Goal: Navigation & Orientation: Find specific page/section

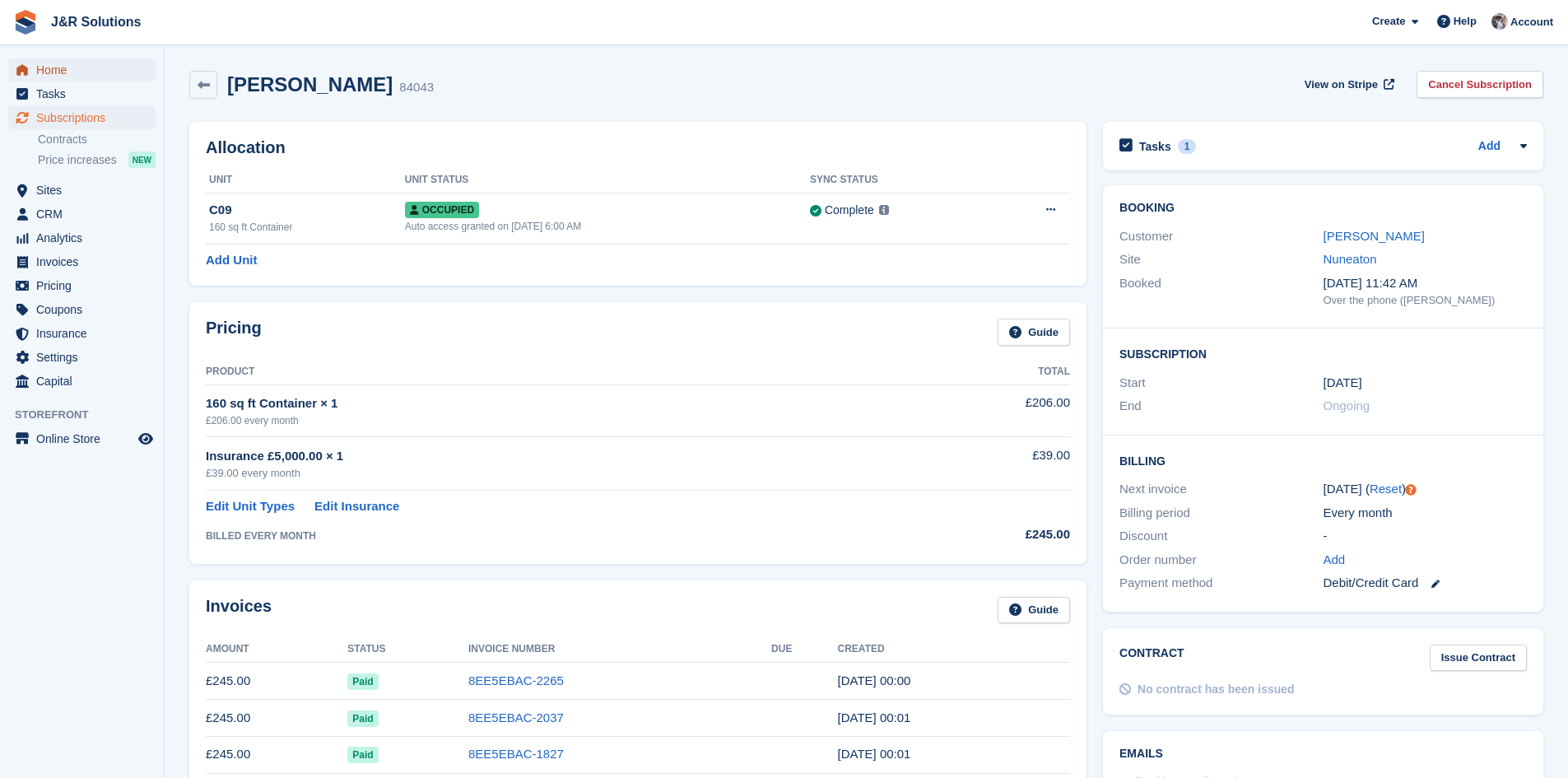
click at [42, 74] on span "Home" at bounding box center [85, 70] width 99 height 23
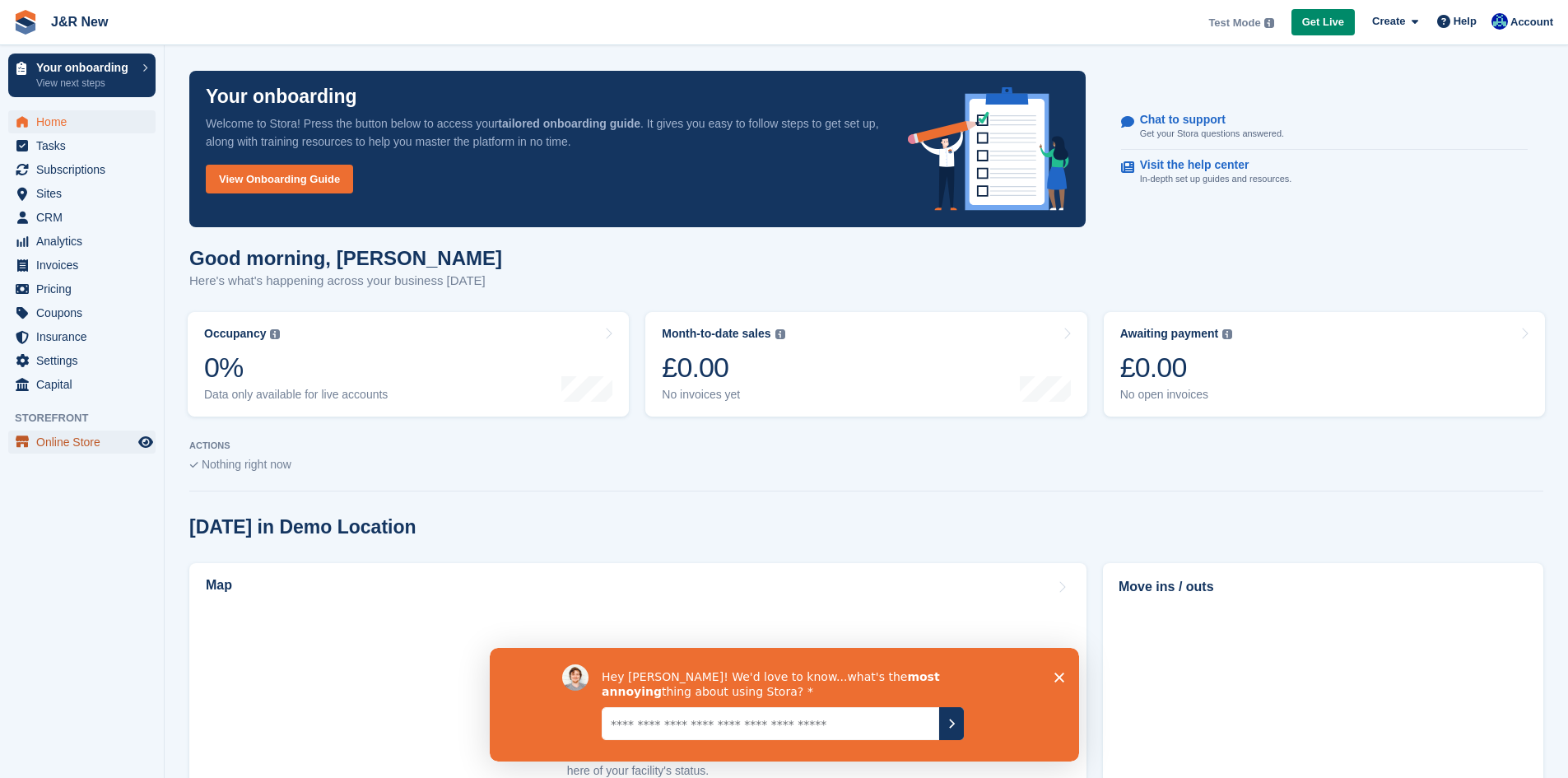
click at [75, 445] on span "Online Store" at bounding box center [85, 443] width 99 height 23
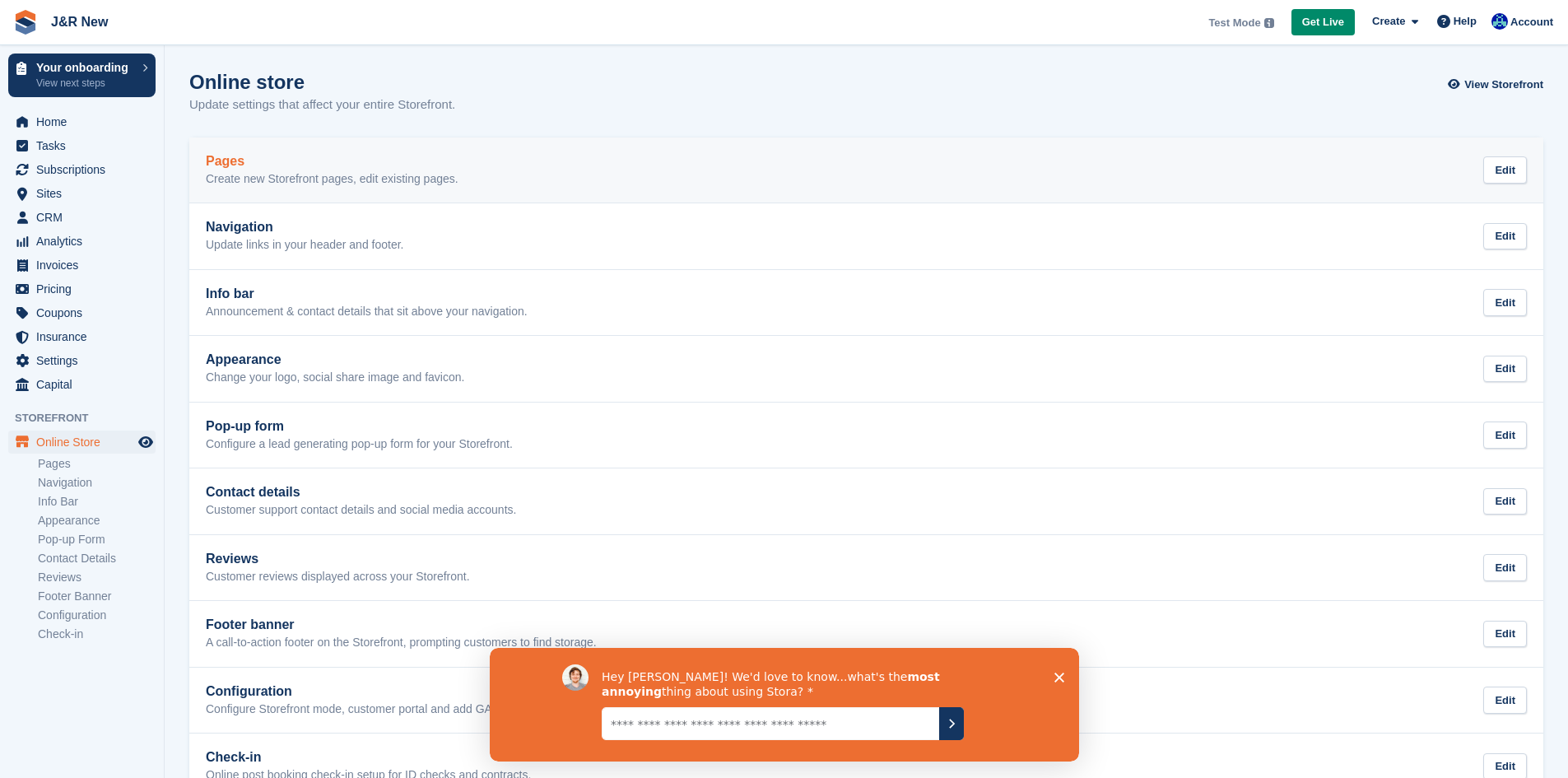
click at [271, 166] on h2 "Pages" at bounding box center [332, 161] width 252 height 15
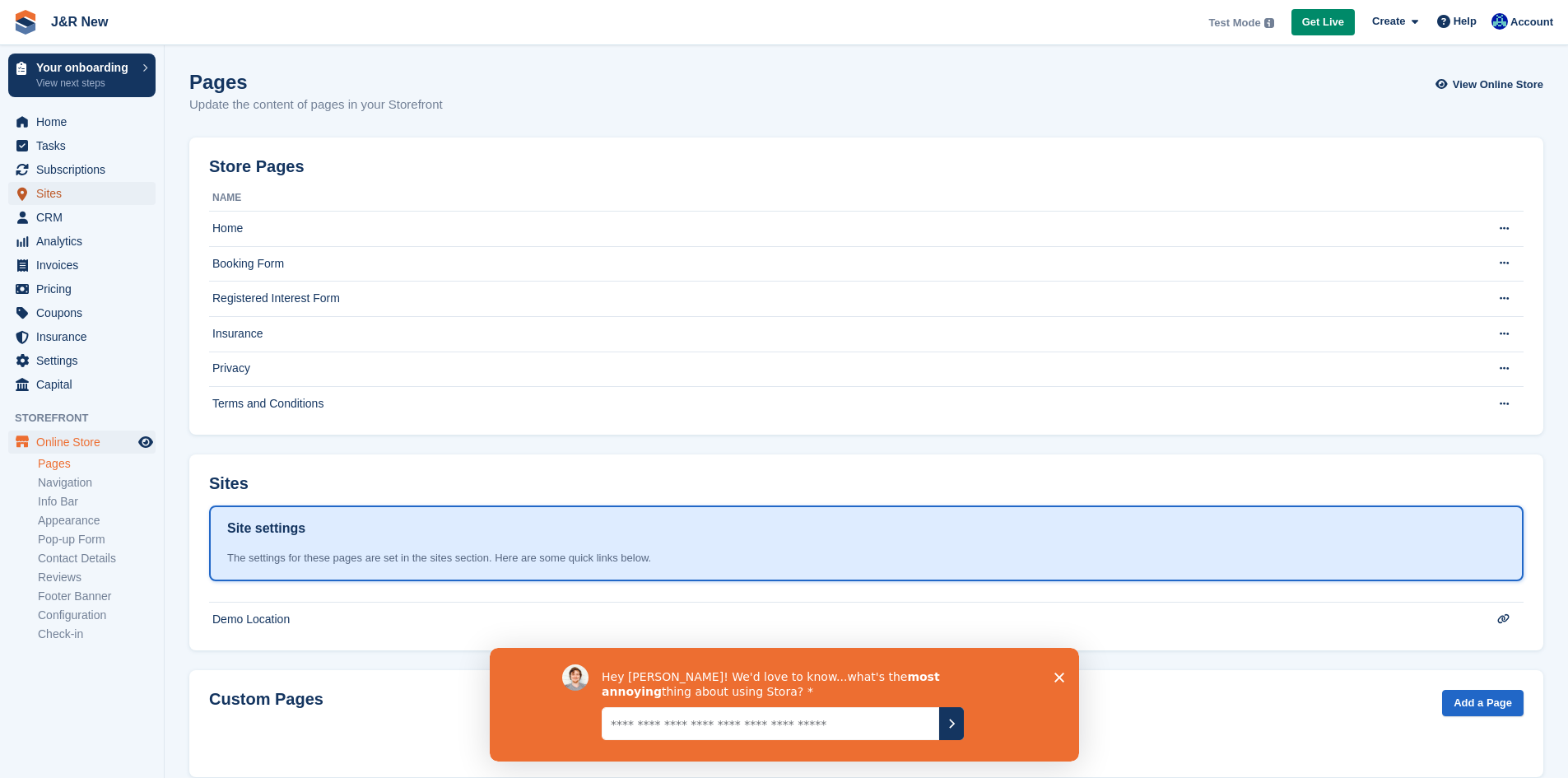
click at [54, 198] on span "Sites" at bounding box center [85, 193] width 99 height 23
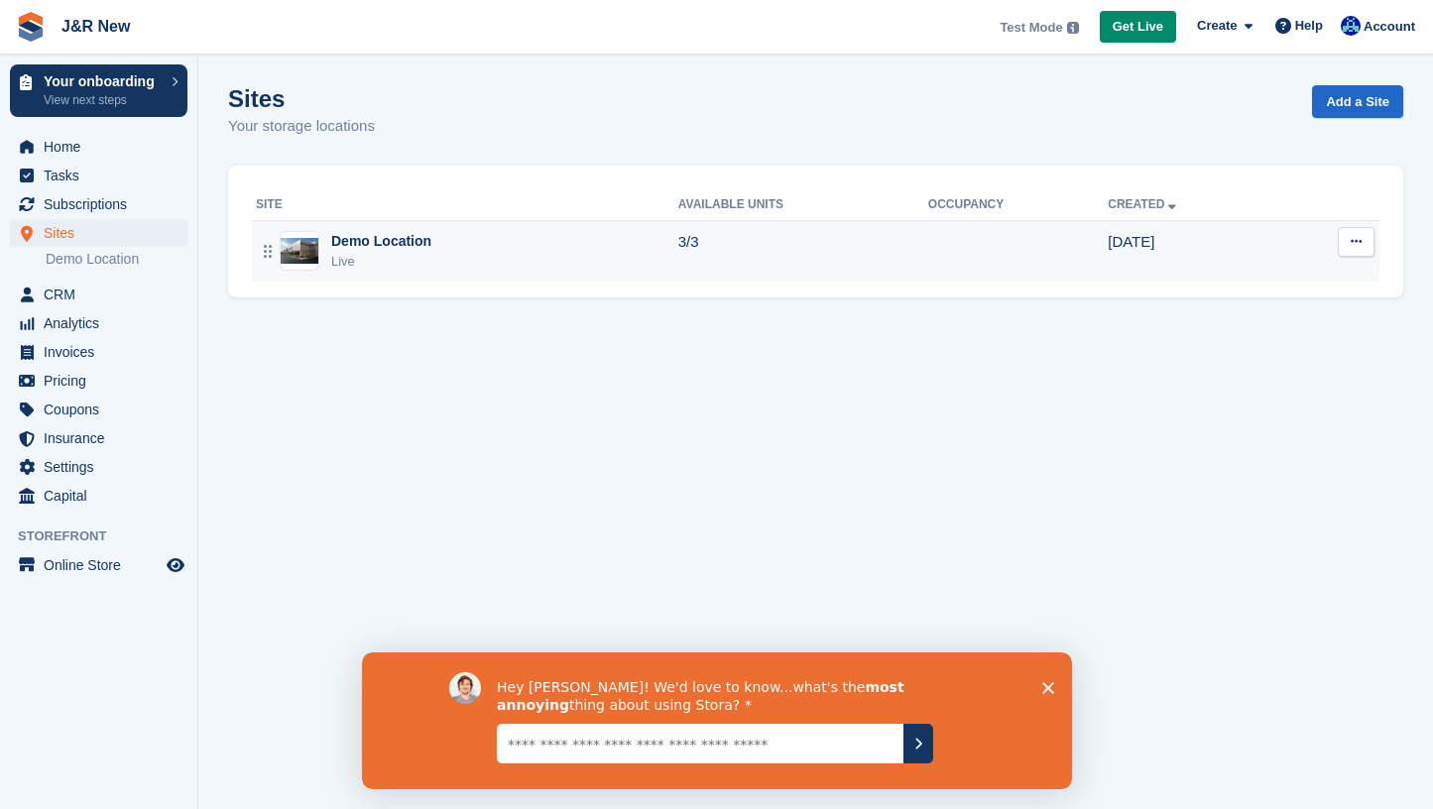
click at [393, 261] on div "Live" at bounding box center [381, 262] width 100 height 20
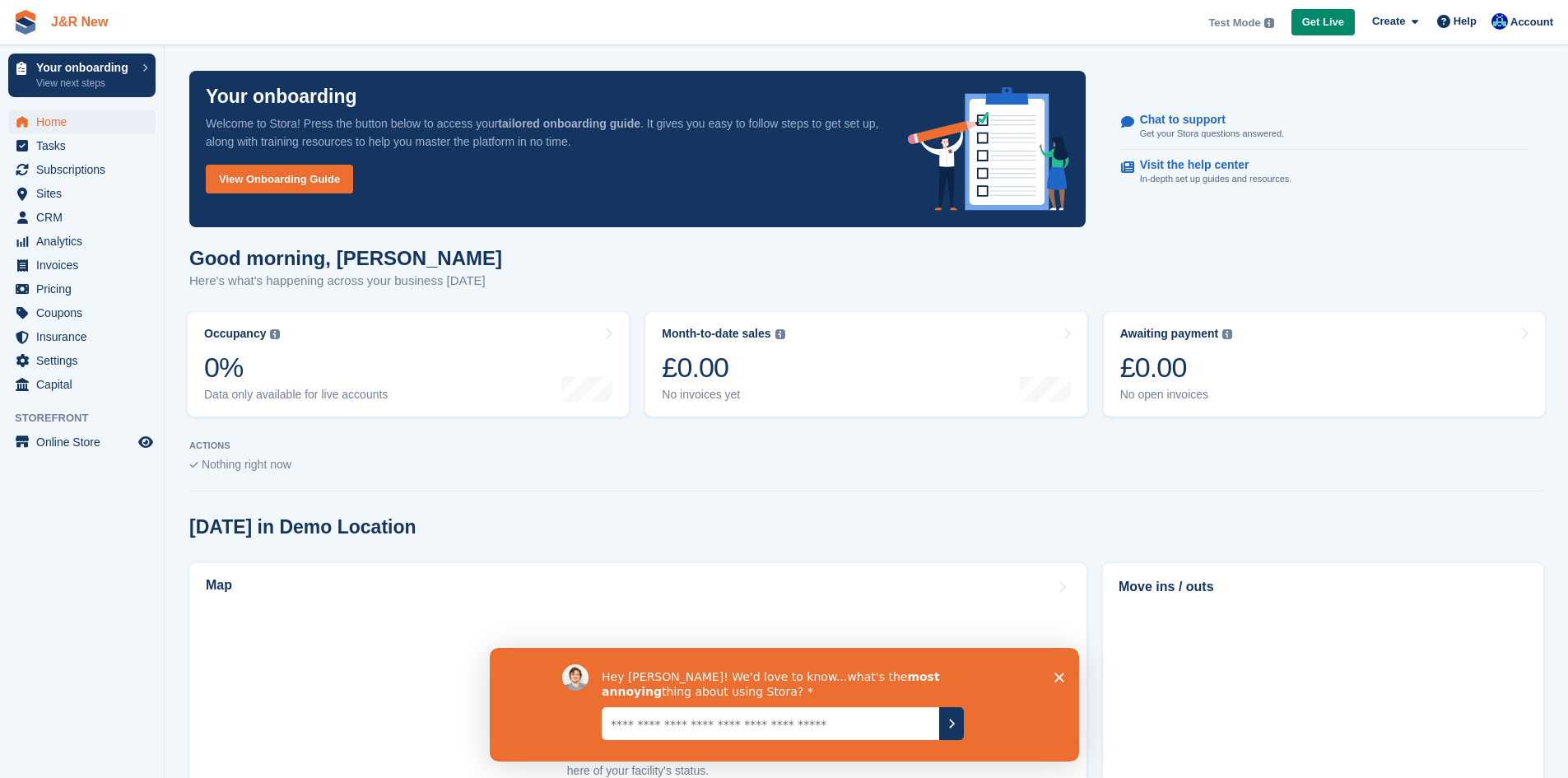
click at [68, 22] on link "J&R New" at bounding box center [80, 22] width 70 height 27
click at [1524, 25] on span "Account" at bounding box center [1532, 22] width 43 height 17
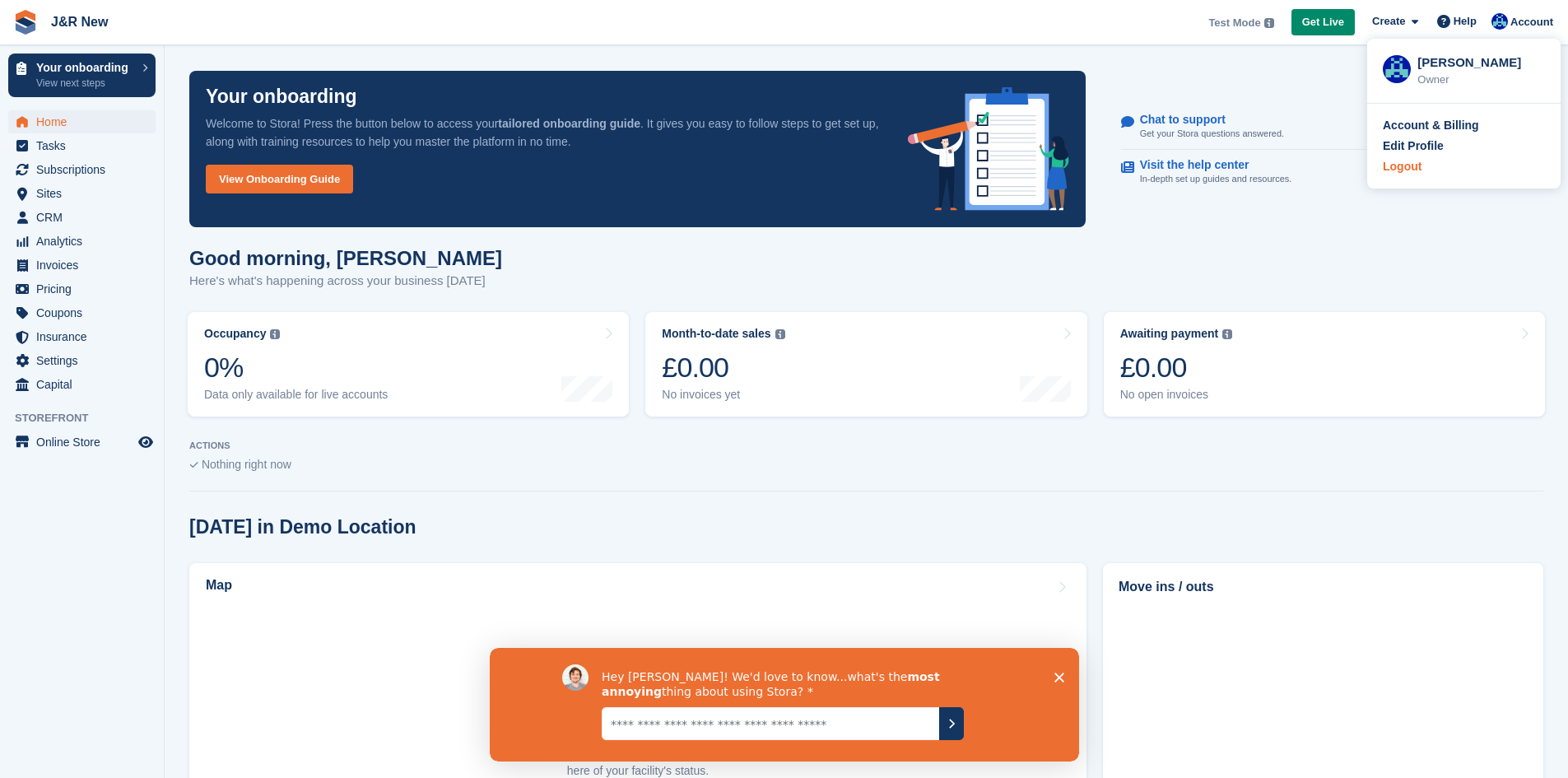
click at [1410, 173] on div "Logout" at bounding box center [1402, 166] width 39 height 17
